Goal: Transaction & Acquisition: Purchase product/service

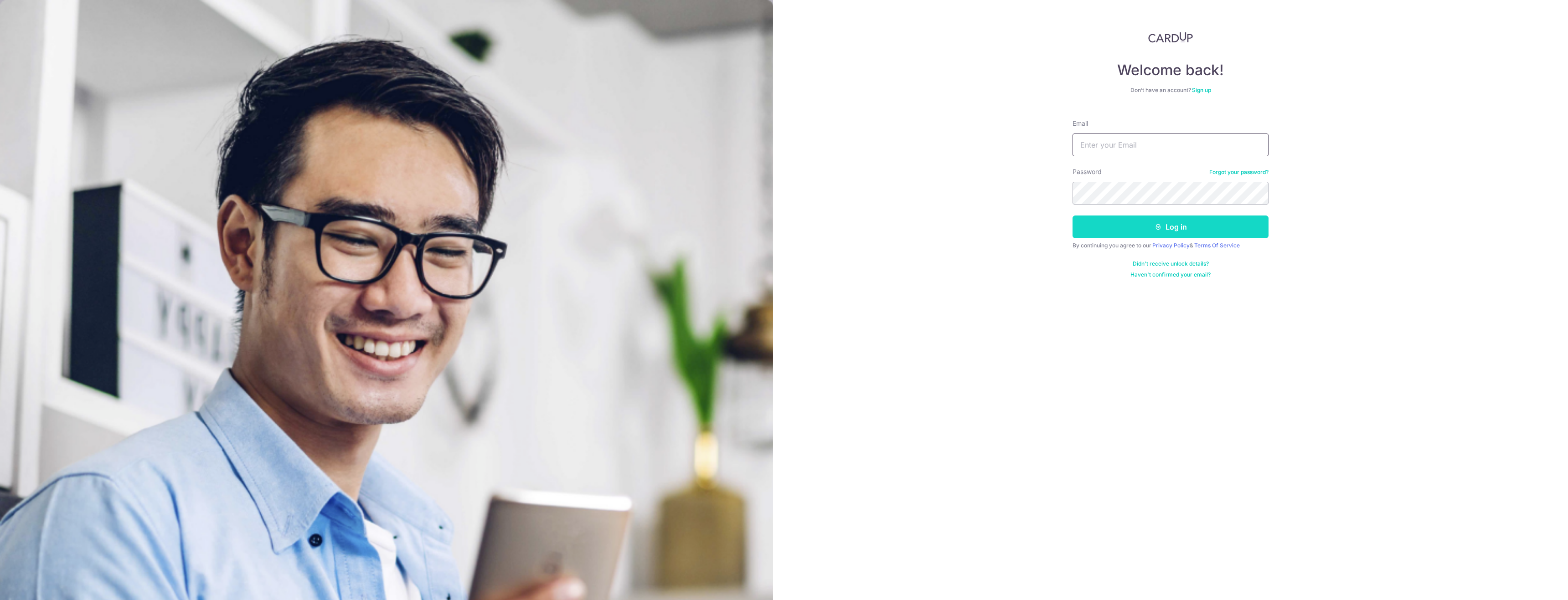
type input "kelvintan810@hotmail.com"
click at [1152, 235] on button "Log in" at bounding box center [1171, 226] width 196 height 23
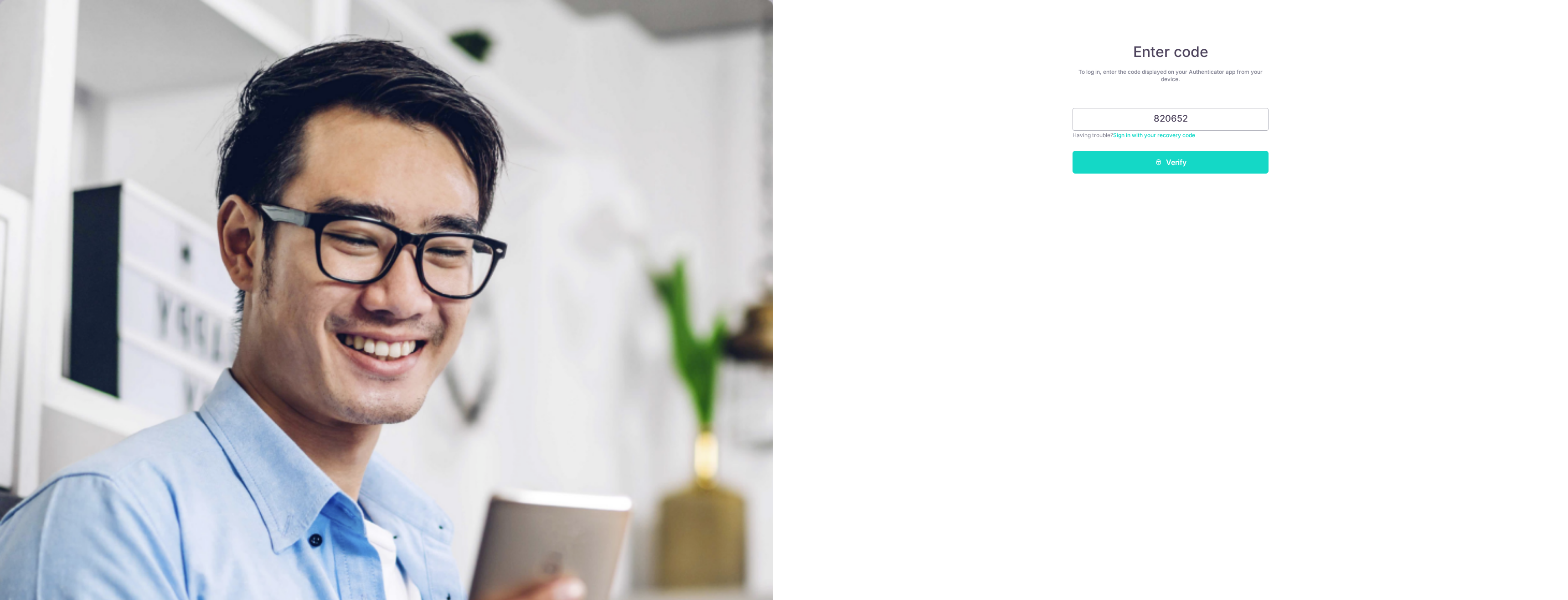
type input "820652"
click at [1146, 159] on button "Verify" at bounding box center [1171, 162] width 196 height 23
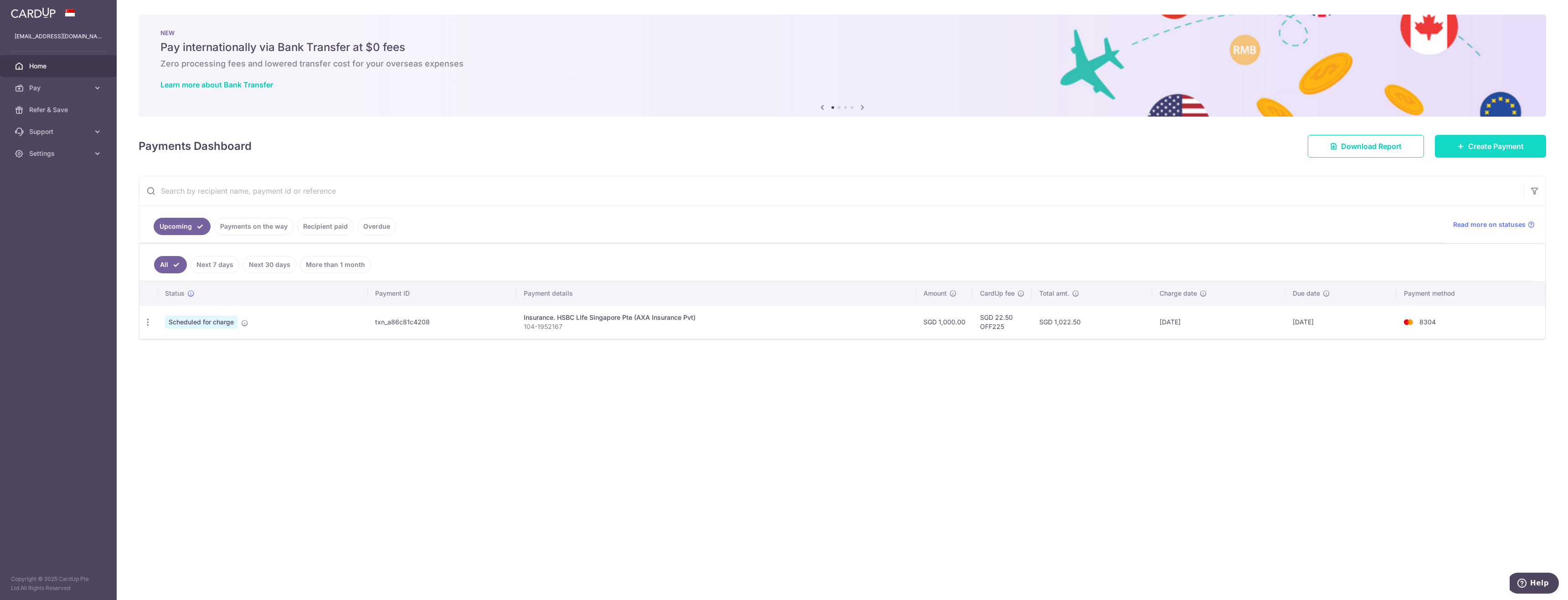
click at [1524, 141] on link "Create Payment" at bounding box center [1490, 146] width 111 height 23
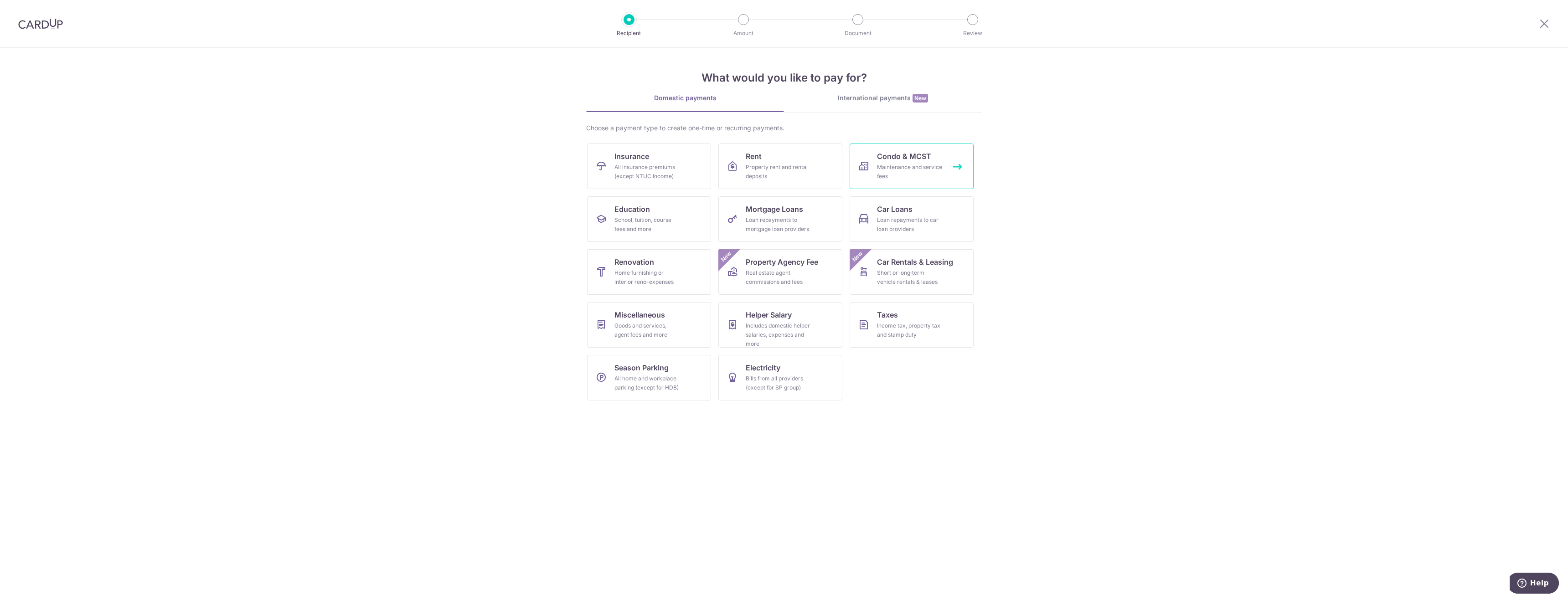
click at [912, 163] on div "Maintenance and service fees" at bounding box center [910, 172] width 66 height 18
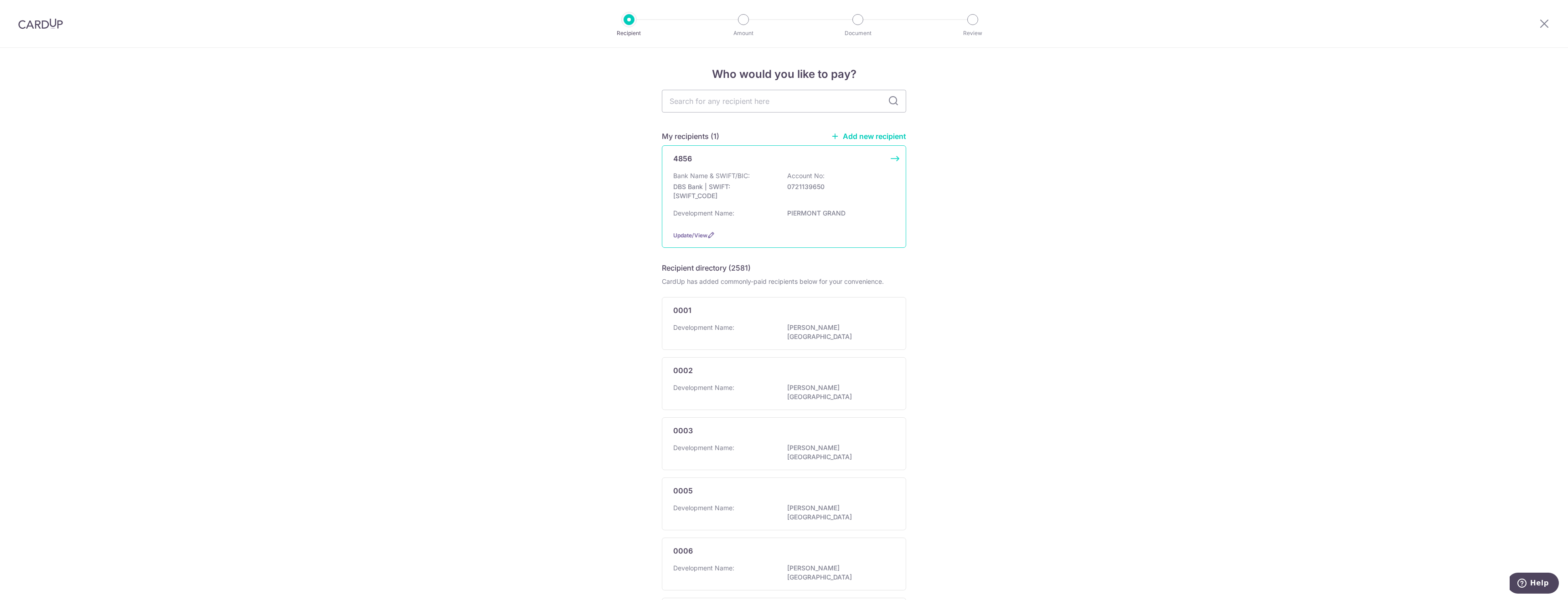
click at [702, 186] on p "DBS Bank | SWIFT: DBSSSGSGXXX" at bounding box center [724, 192] width 102 height 18
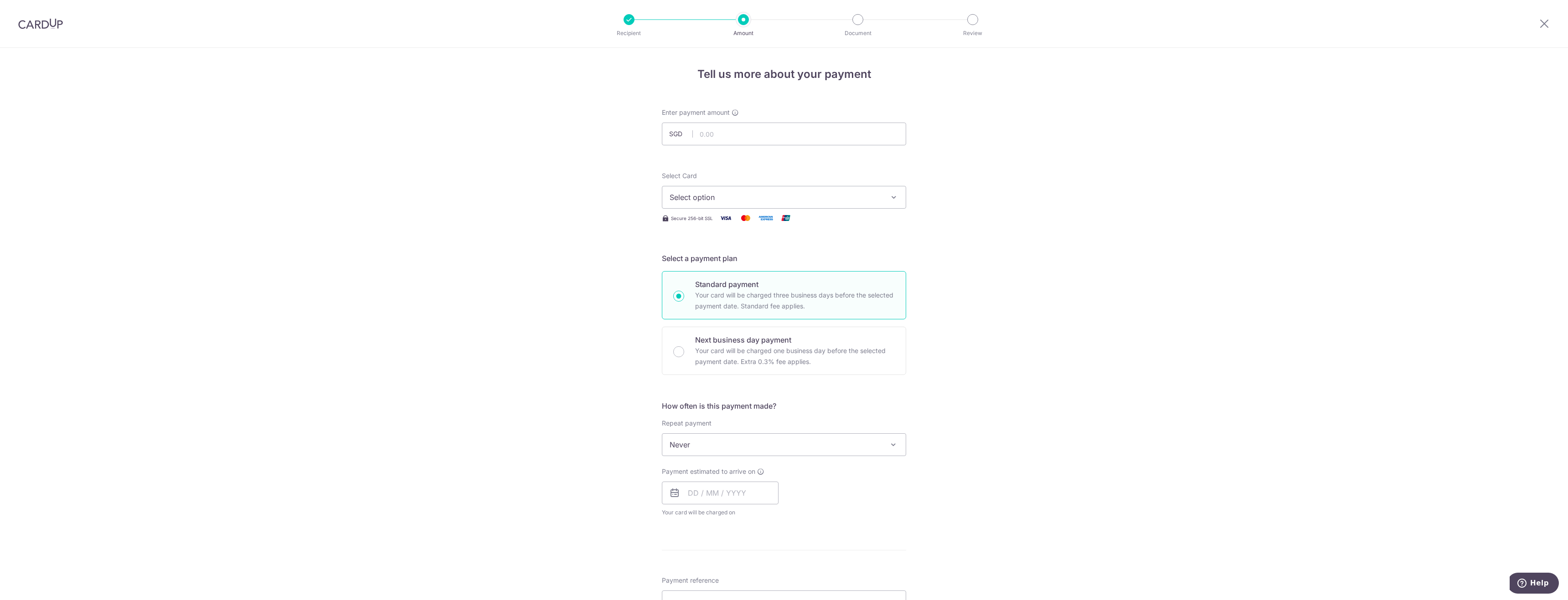
click at [743, 186] on div "Select Card Select option Add credit card Your Cards **** 8304" at bounding box center [783, 190] width 244 height 37
click at [730, 192] on span "Select option" at bounding box center [775, 197] width 212 height 11
click at [727, 268] on link "**** 8304" at bounding box center [784, 262] width 243 height 22
click at [721, 495] on input "text" at bounding box center [720, 493] width 117 height 23
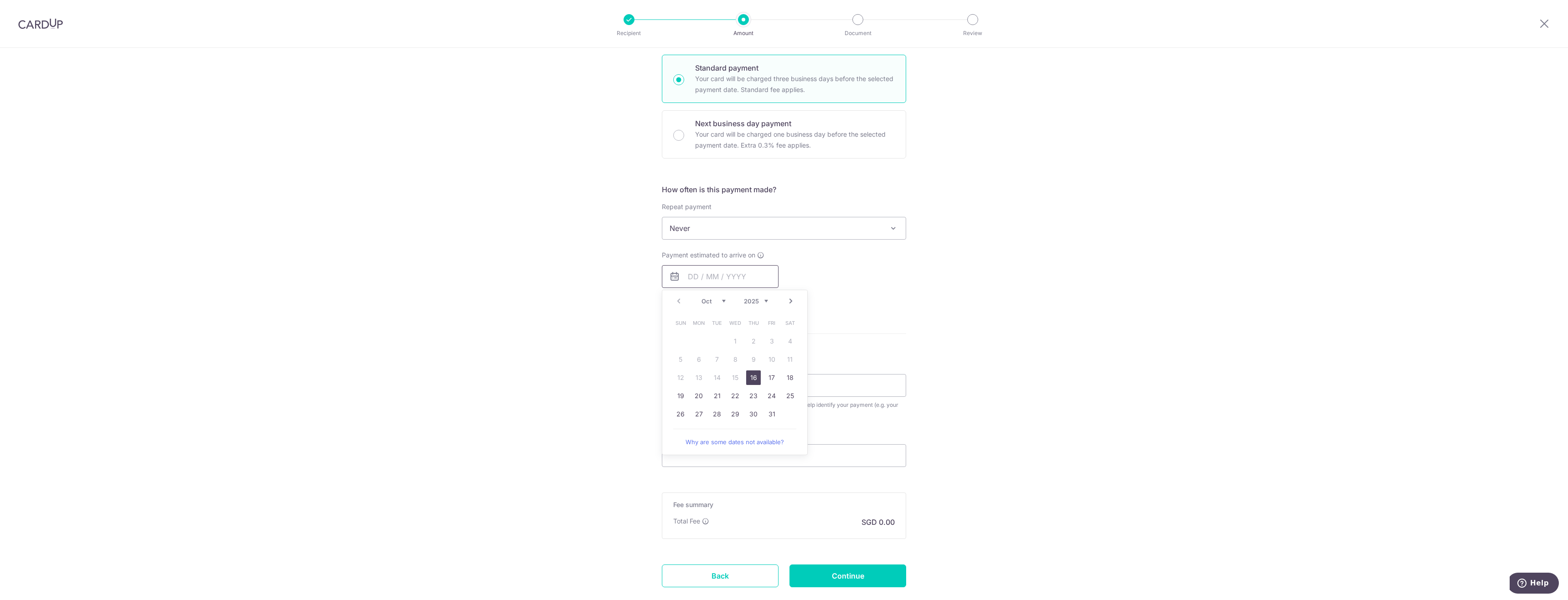
scroll to position [228, 0]
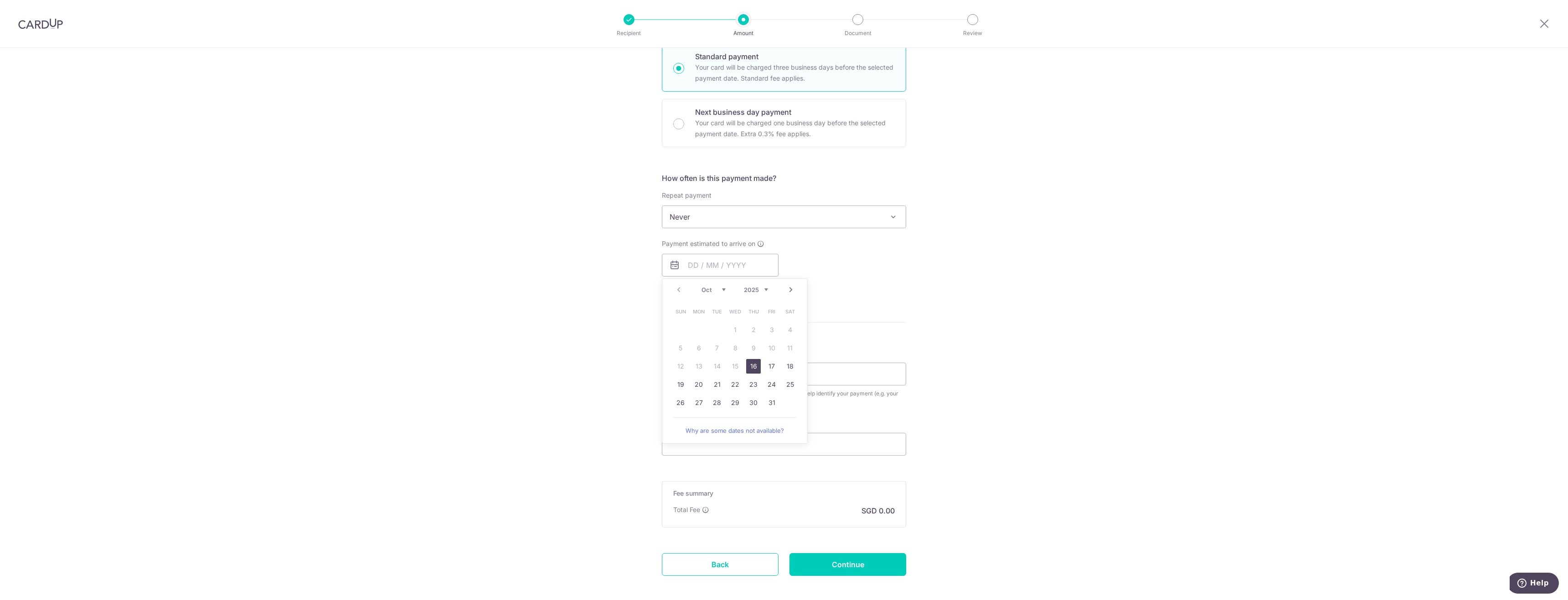
click at [752, 369] on link "16" at bounding box center [754, 366] width 15 height 15
type input "16/10/2025"
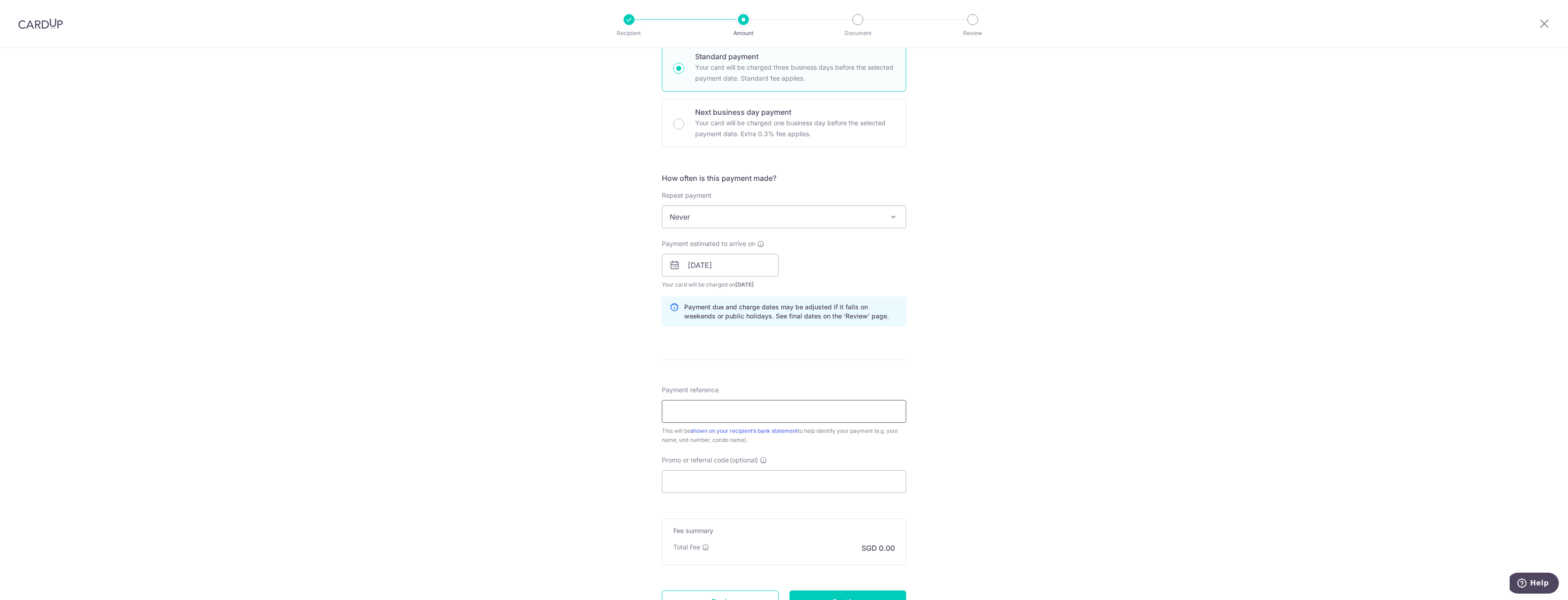
click at [756, 408] on input "Payment reference" at bounding box center [783, 411] width 244 height 23
type input "4"
type input "#40-06-38"
click at [627, 406] on div "Tell us more about your payment Enter payment amount SGD Select Card **** 8304 …" at bounding box center [784, 251] width 1568 height 862
click at [766, 484] on input "Promo or referral code (optional)" at bounding box center [783, 481] width 244 height 23
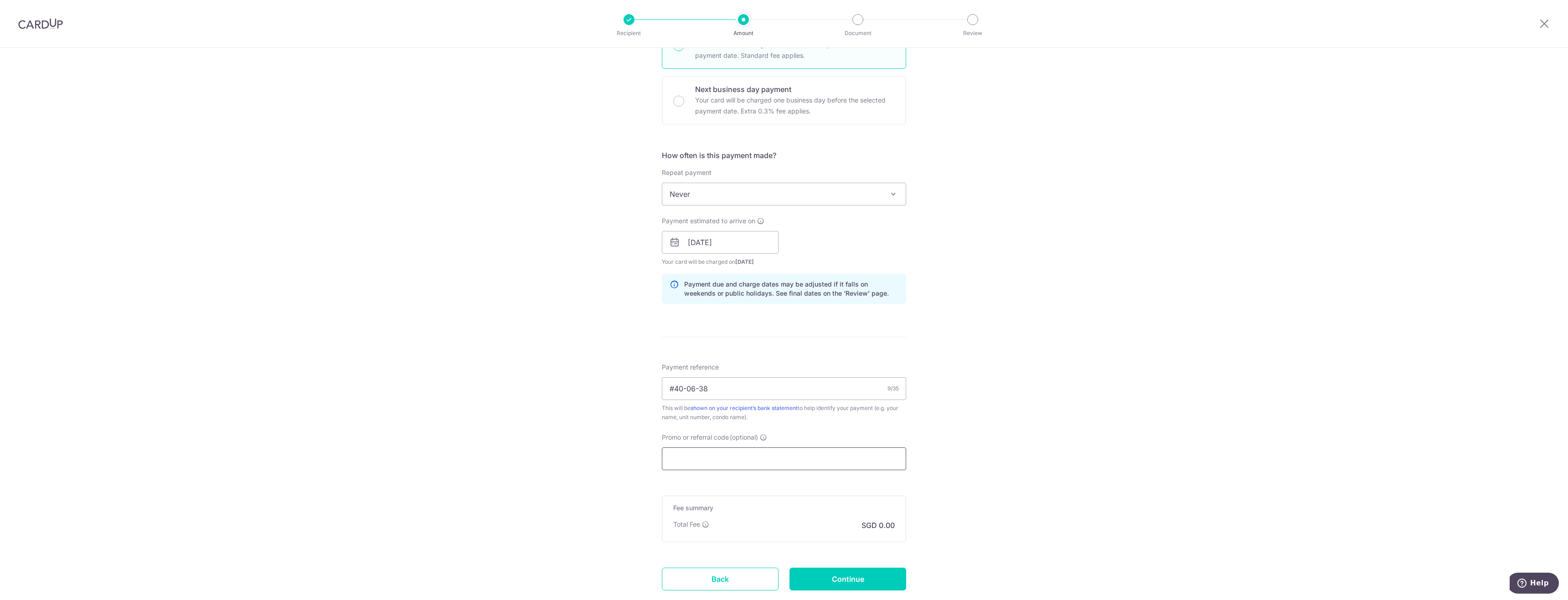
scroll to position [273, 0]
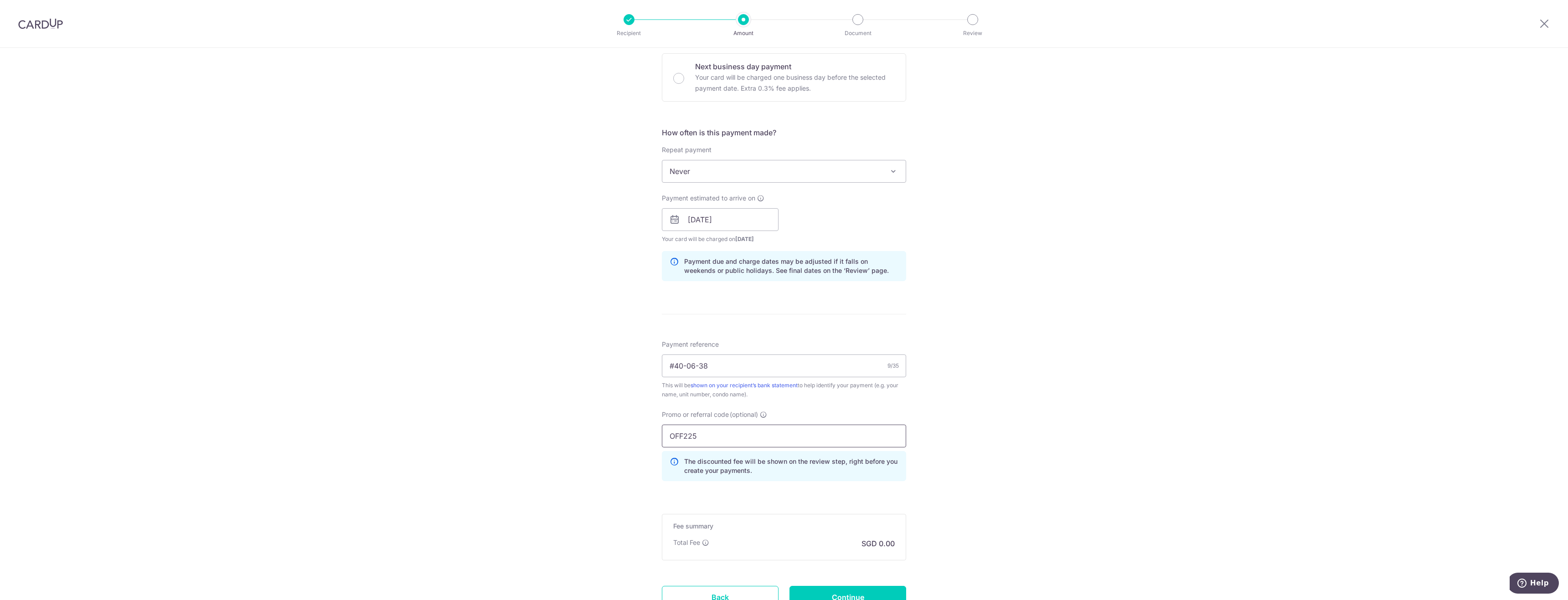
type input "OFF225"
click at [521, 391] on div "Tell us more about your payment Enter payment amount SGD Select Card **** 8304 …" at bounding box center [784, 225] width 1568 height 902
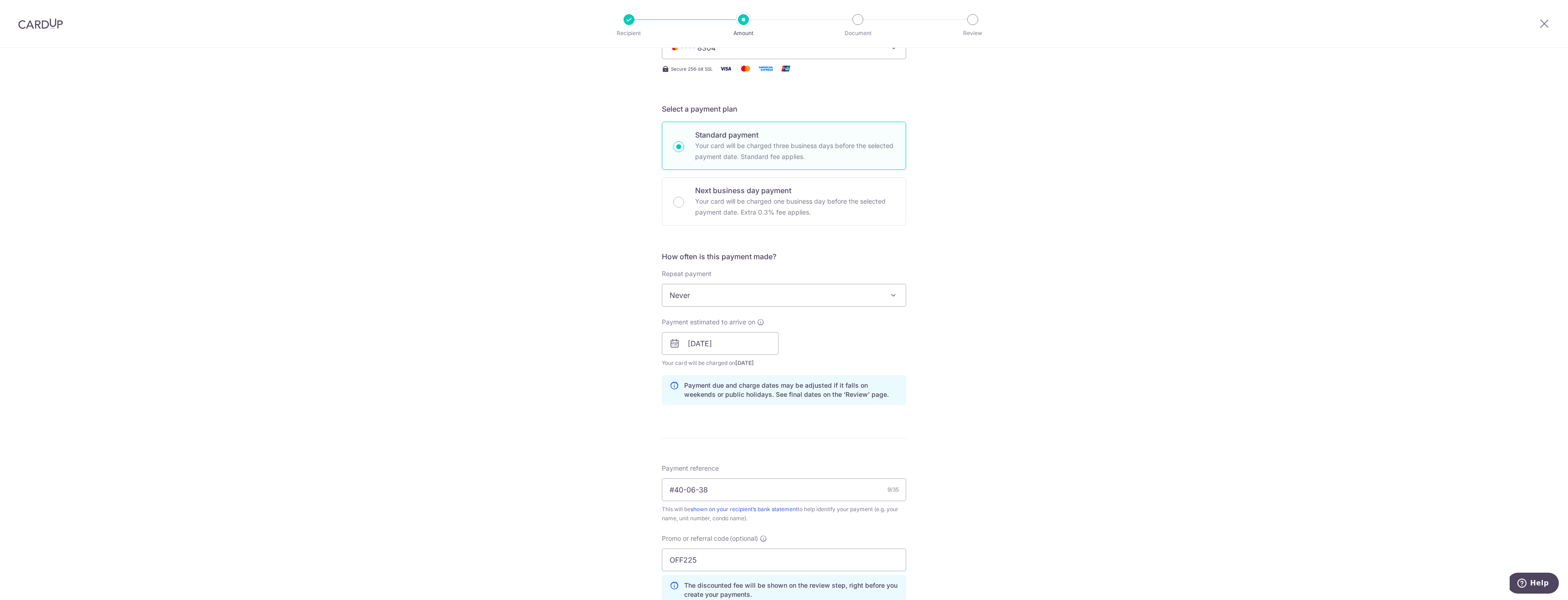
scroll to position [0, 0]
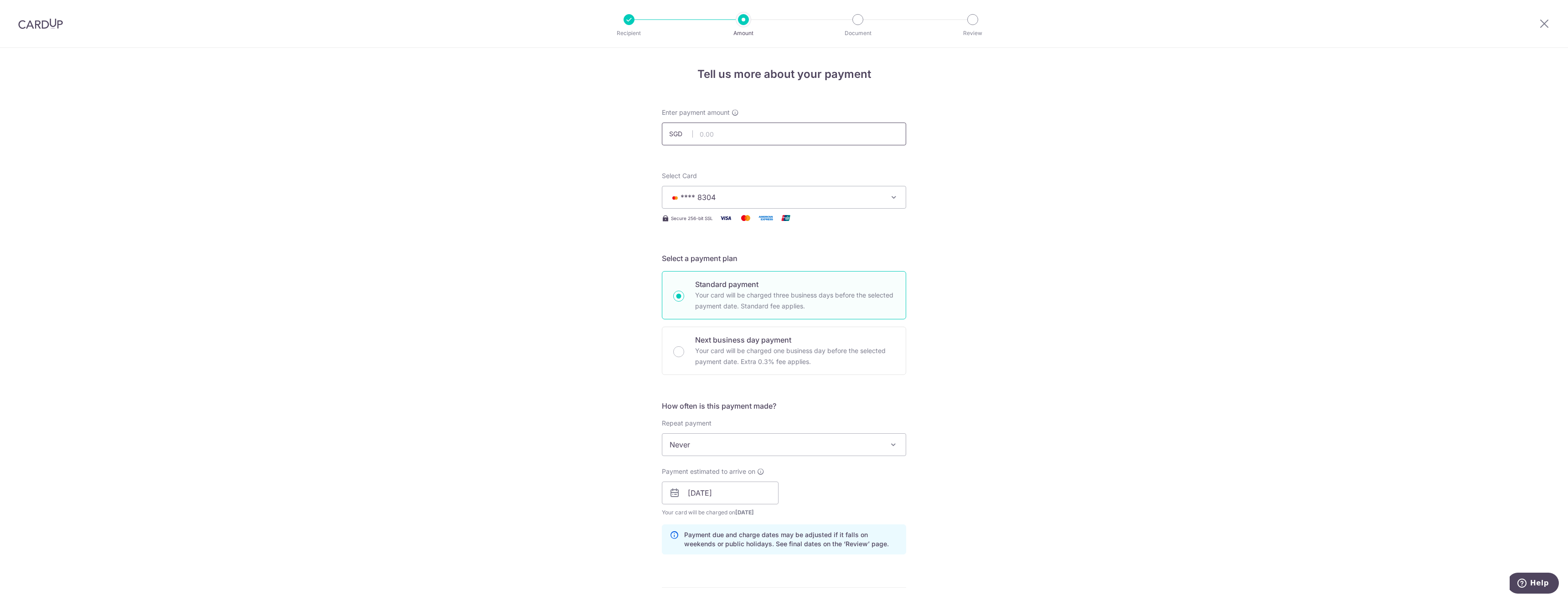
click at [734, 131] on input "text" at bounding box center [783, 133] width 244 height 23
type input "1,075.83"
click at [578, 198] on div "Tell us more about your payment Enter payment amount SGD 1,075.83 1075.83 Selec…" at bounding box center [784, 499] width 1568 height 902
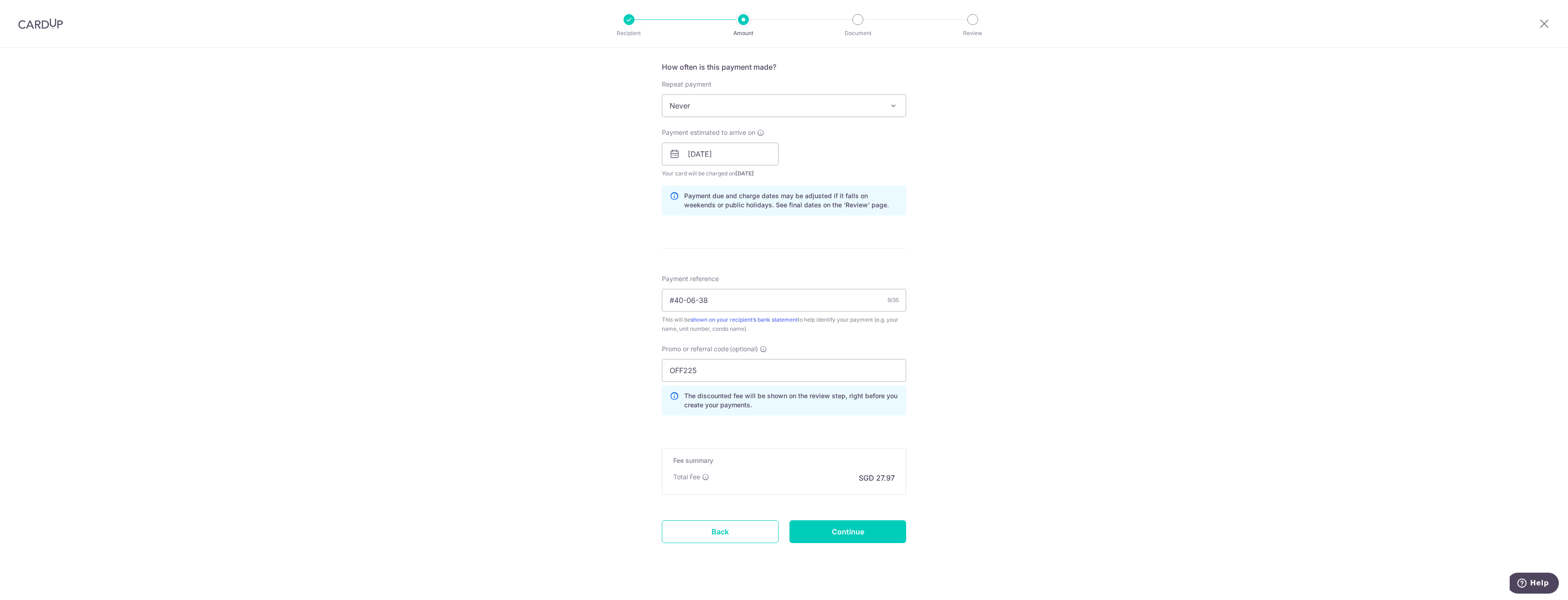
scroll to position [351, 0]
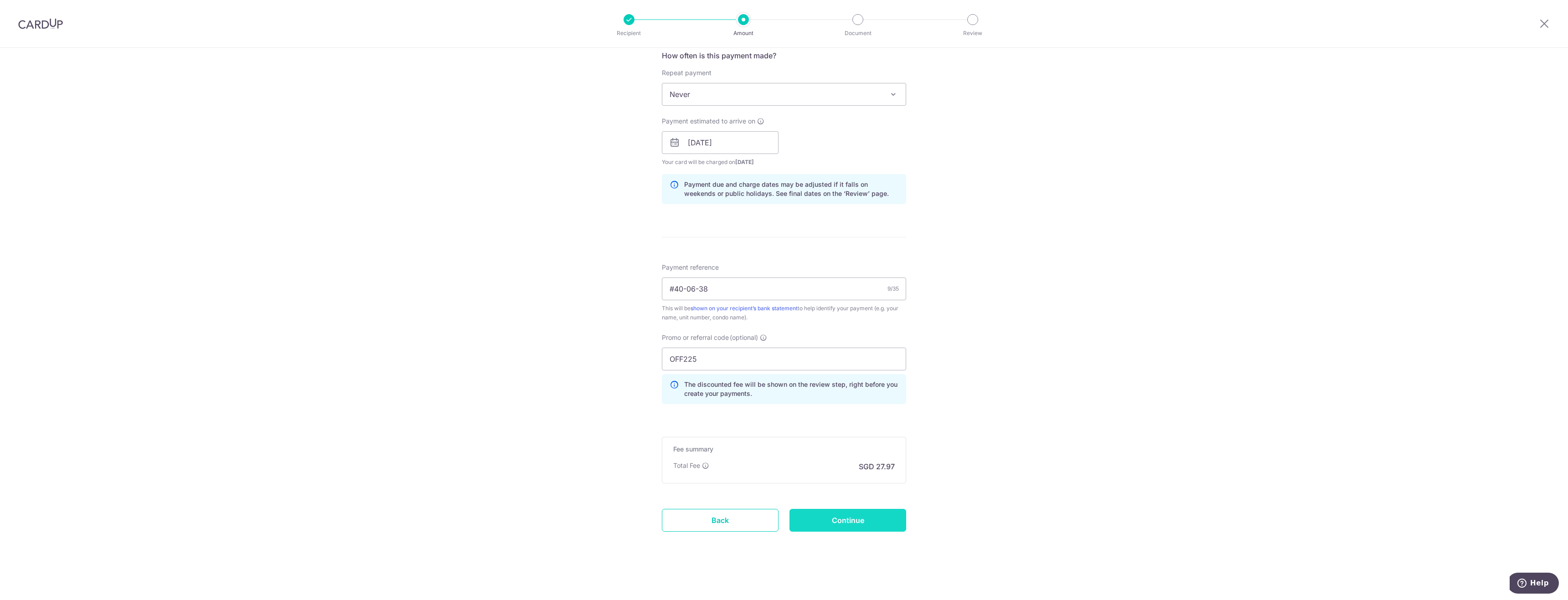
click at [865, 515] on input "Continue" at bounding box center [848, 520] width 117 height 23
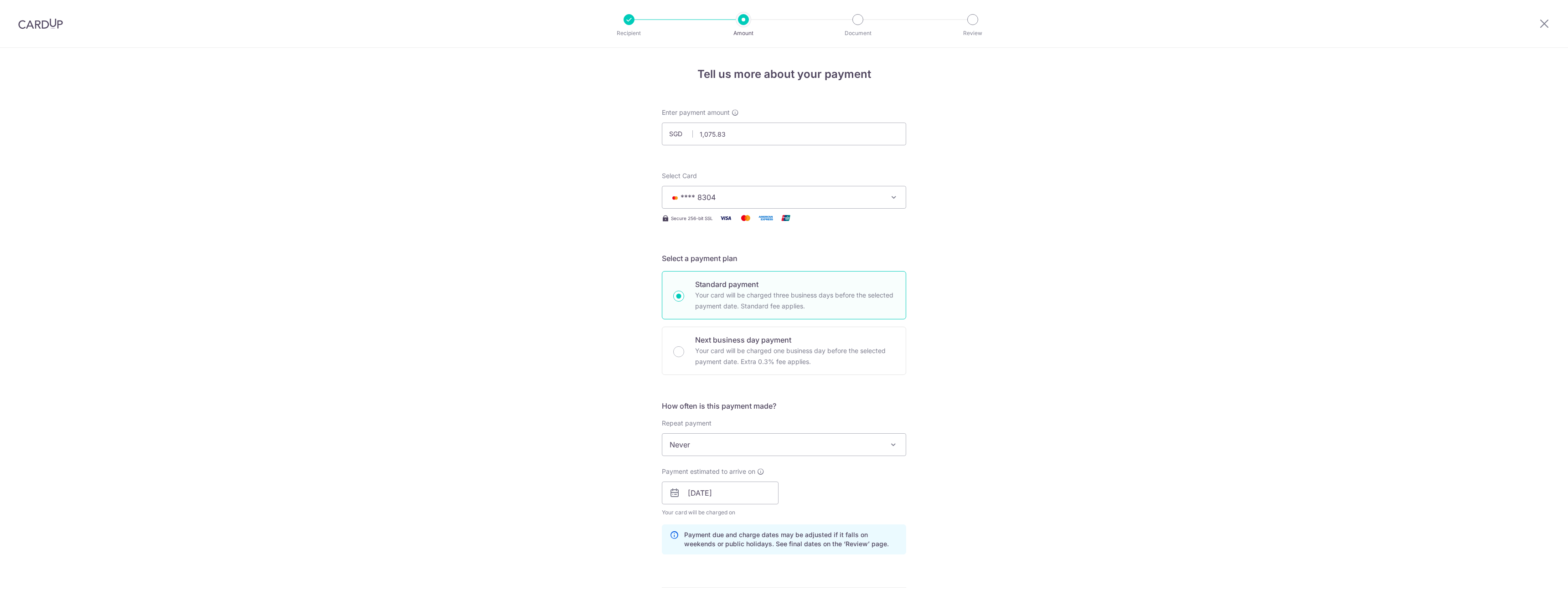
scroll to position [363, 0]
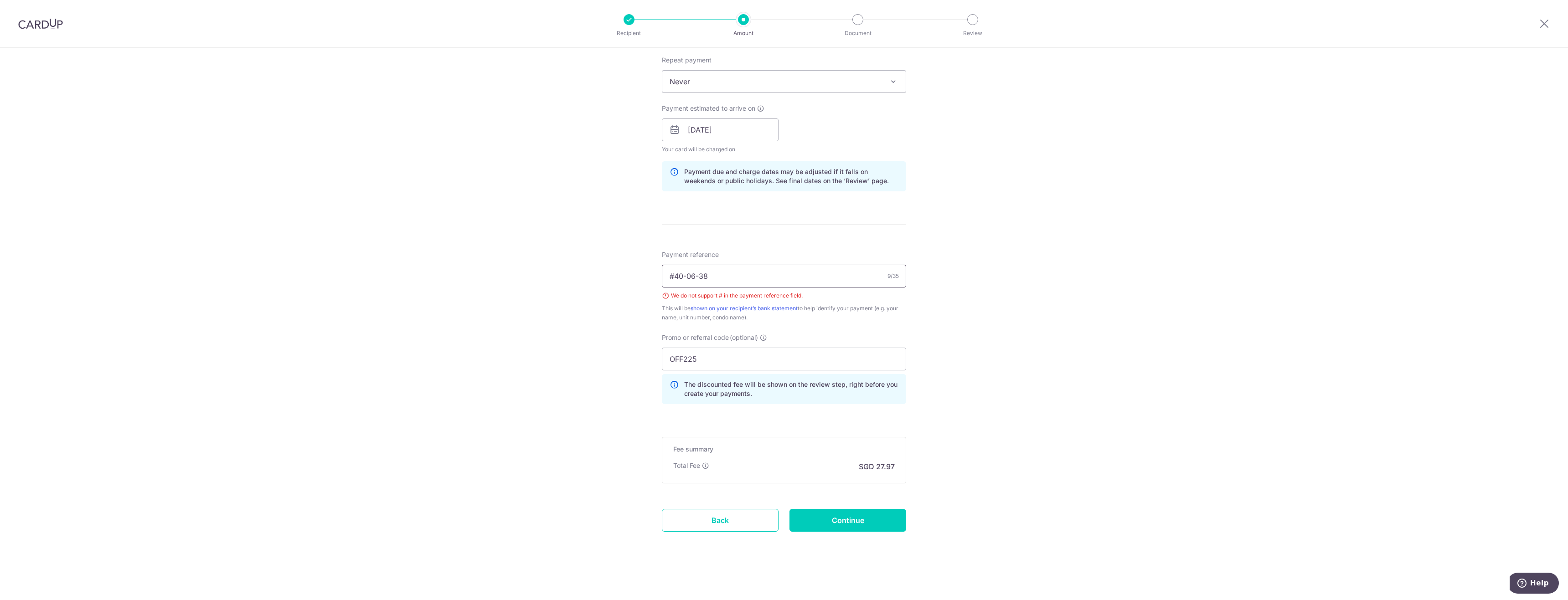
drag, startPoint x: 669, startPoint y: 276, endPoint x: 653, endPoint y: 275, distance: 16.0
click at [653, 275] on div "Tell us more about your payment Enter payment amount SGD 1,075.83 1075.83 Selec…" at bounding box center [784, 142] width 1568 height 915
type input "40-06-38"
click at [602, 357] on div "Tell us more about your payment Enter payment amount SGD 1,075.83 1075.83 Selec…" at bounding box center [784, 142] width 1568 height 915
click at [844, 522] on input "Continue" at bounding box center [848, 520] width 117 height 23
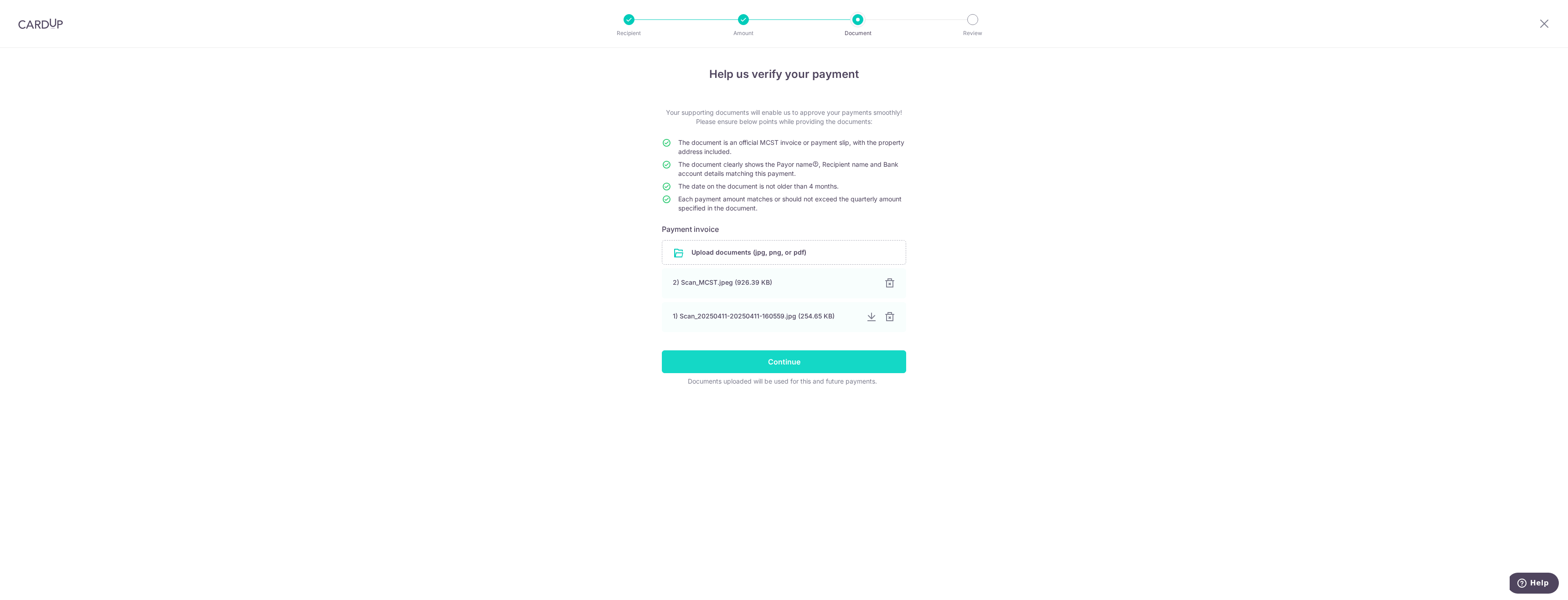
click at [889, 317] on div at bounding box center [890, 317] width 11 height 11
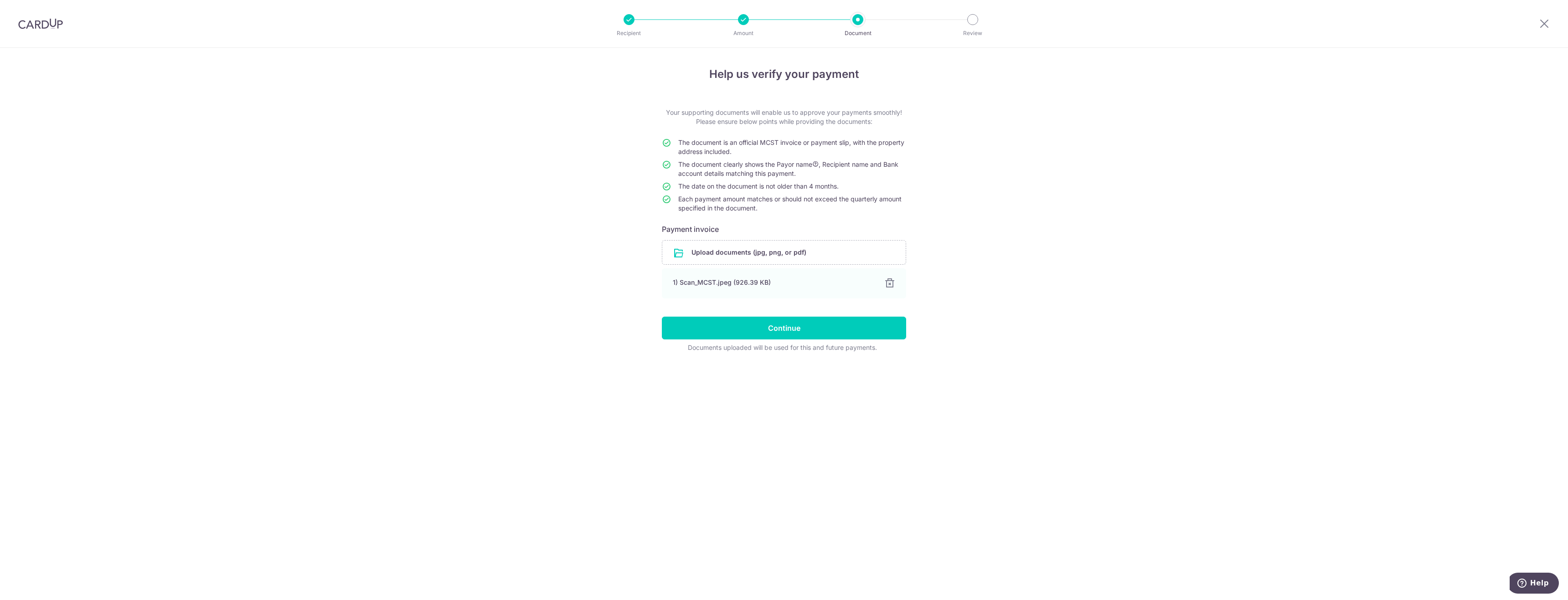
click at [589, 293] on div "Help us verify your payment Your supporting documents will enable us to approve…" at bounding box center [784, 324] width 1568 height 553
click at [765, 338] on input "Continue" at bounding box center [783, 327] width 244 height 23
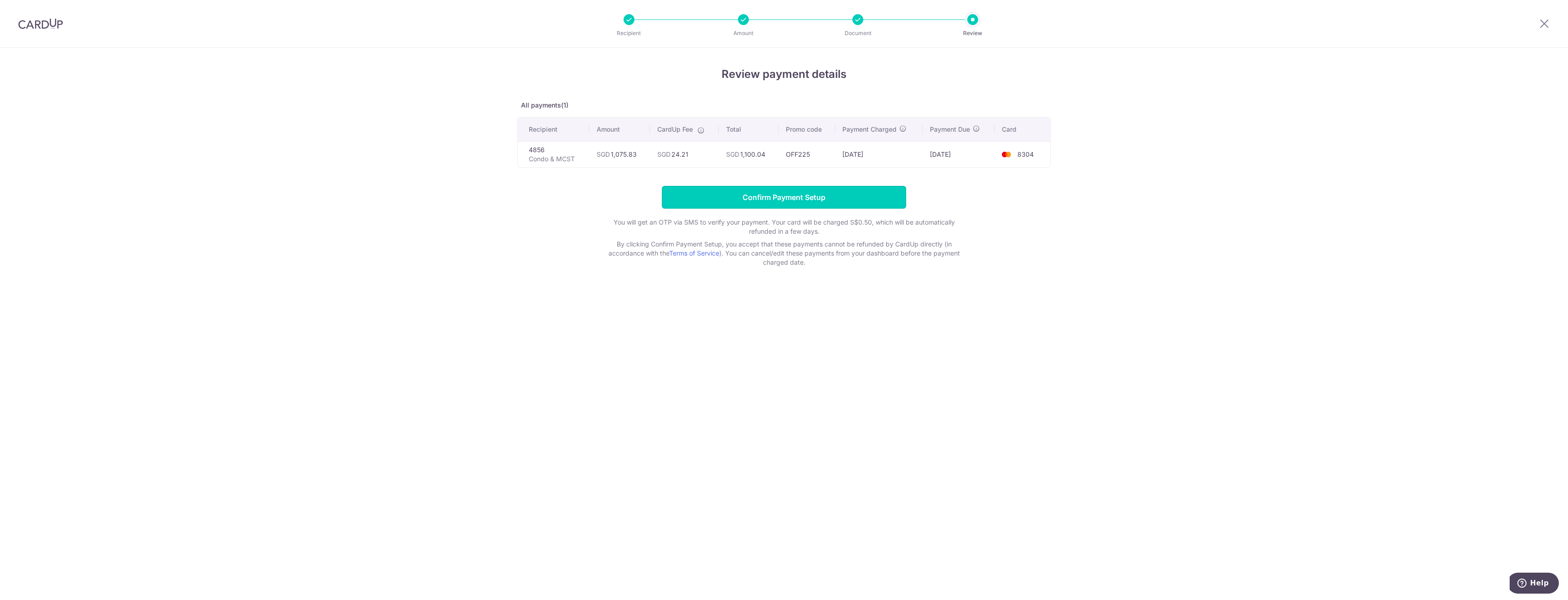
click at [721, 197] on input "Confirm Payment Setup" at bounding box center [783, 197] width 244 height 23
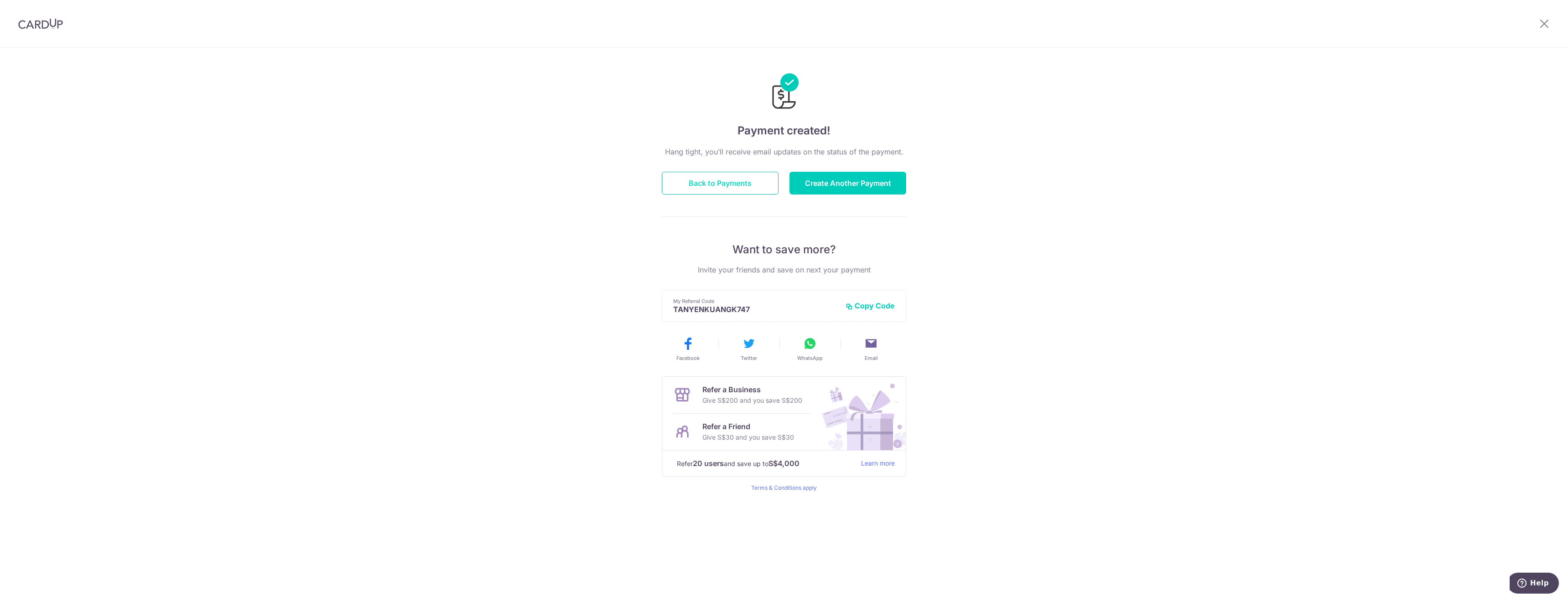
click at [739, 186] on button "Back to Payments" at bounding box center [720, 183] width 117 height 23
